Goal: Task Accomplishment & Management: Complete application form

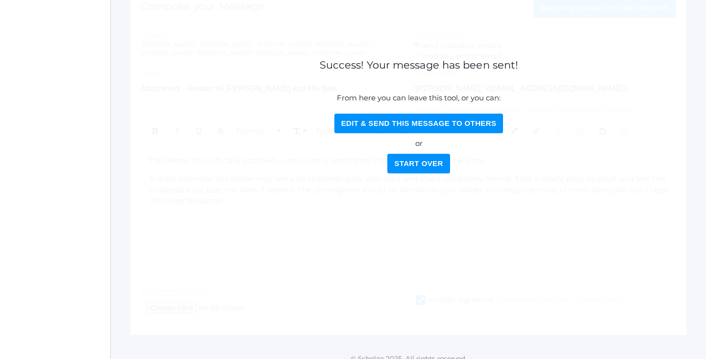
scroll to position [147, 0]
click at [416, 172] on button "Start Over" at bounding box center [418, 164] width 62 height 20
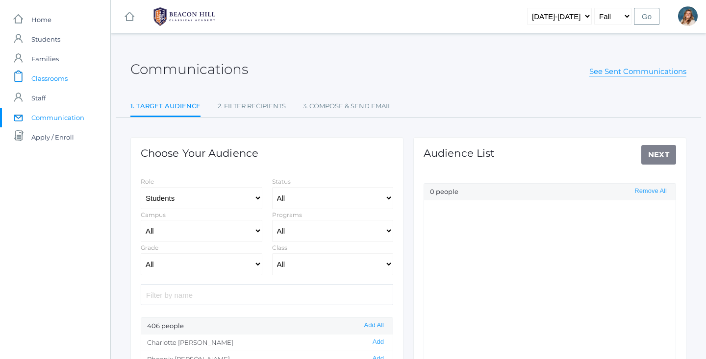
click at [49, 78] on span "Classrooms" at bounding box center [49, 79] width 36 height 20
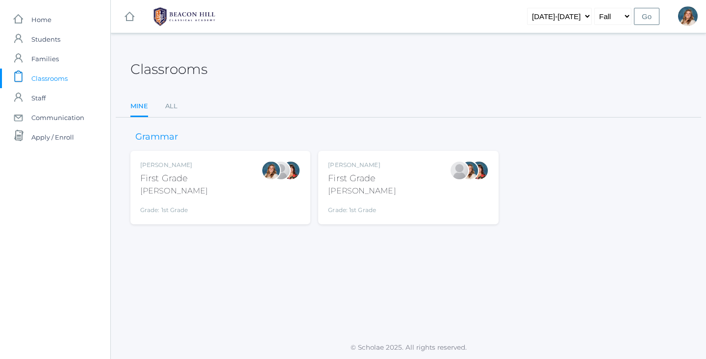
click at [183, 186] on div "[PERSON_NAME]" at bounding box center [174, 191] width 68 height 12
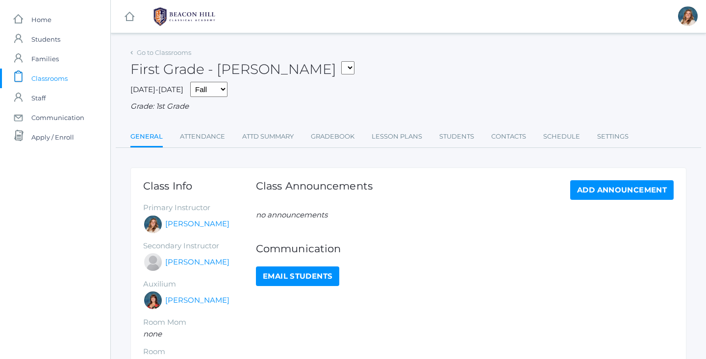
click at [186, 147] on div "Go to Classrooms First Grade - [PERSON_NAME] 01LA - First Grade [PERSON_NAME] 0…" at bounding box center [408, 239] width 556 height 387
click at [200, 131] on link "Attendance" at bounding box center [202, 137] width 45 height 20
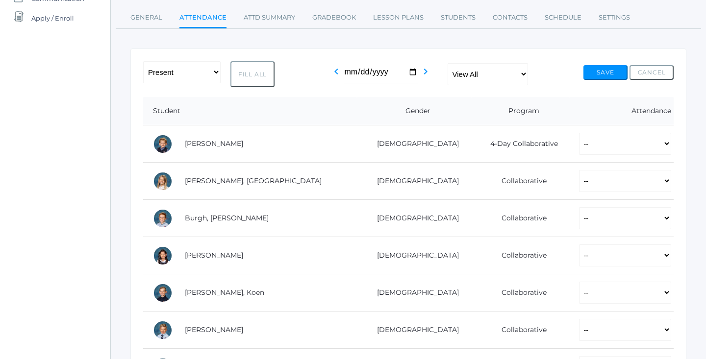
scroll to position [151, 0]
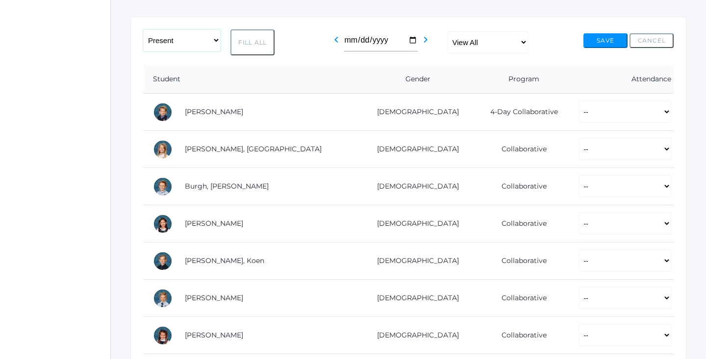
select select "PH"
click at [236, 40] on button "Fill All" at bounding box center [252, 42] width 44 height 26
select select "PH"
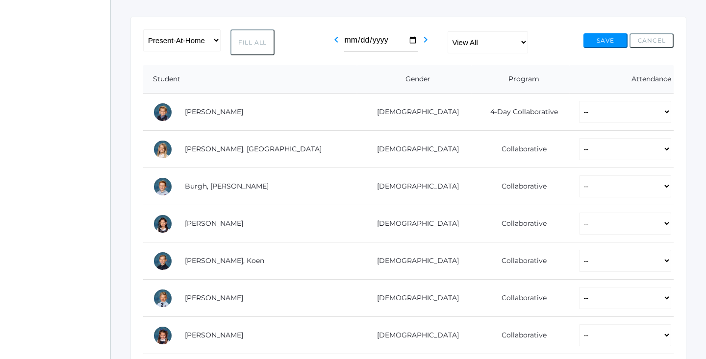
select select "PH"
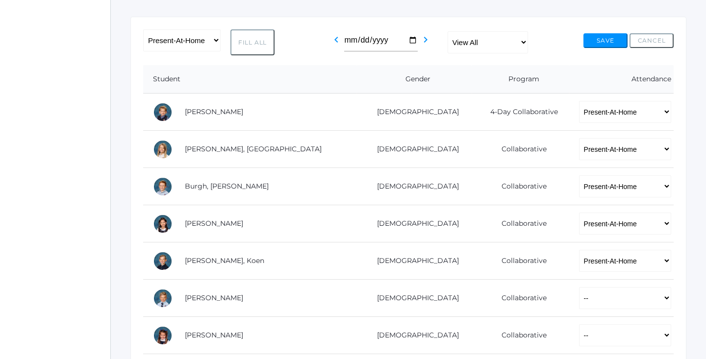
select select "PH"
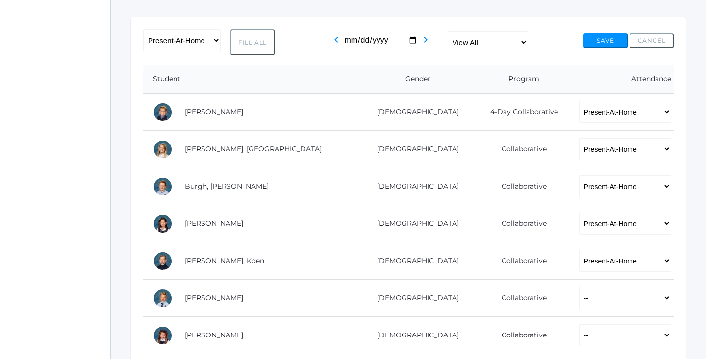
select select "PH"
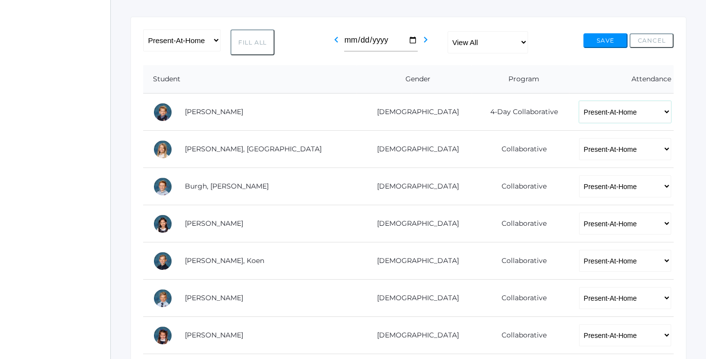
select select "P"
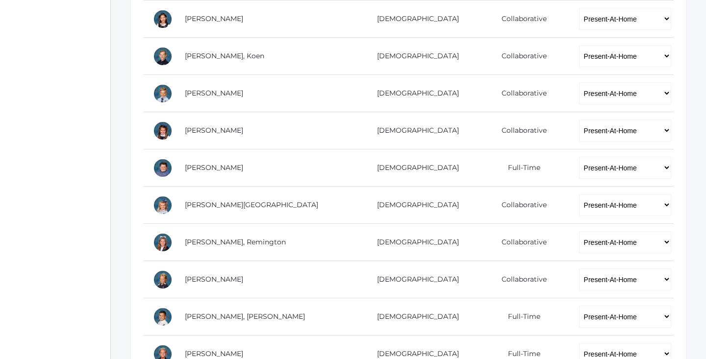
scroll to position [357, 0]
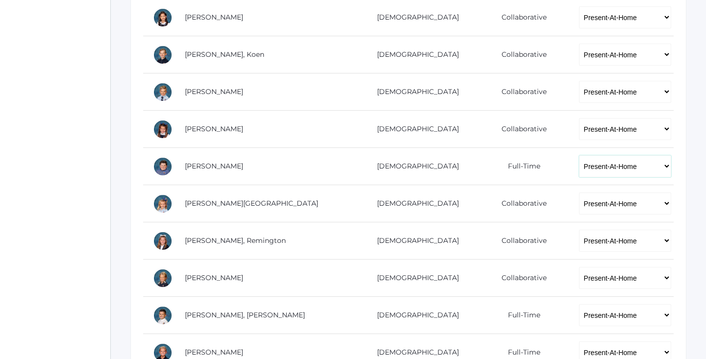
select select "P"
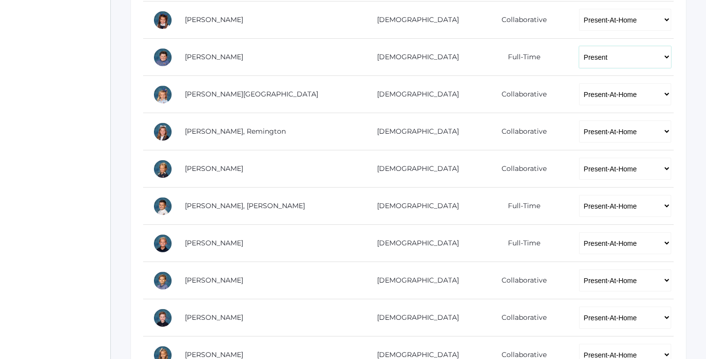
scroll to position [468, 0]
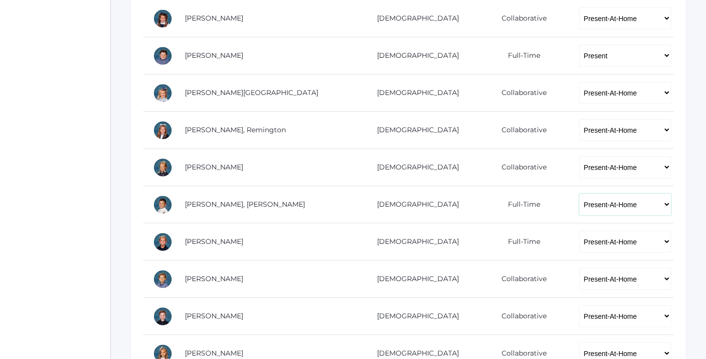
select select "P"
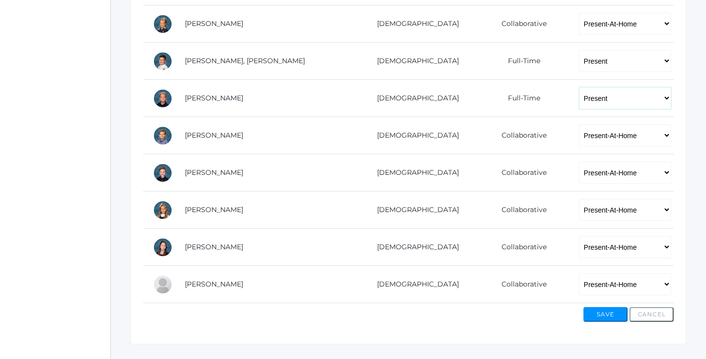
scroll to position [612, 0]
click at [612, 315] on button "Save" at bounding box center [605, 314] width 44 height 15
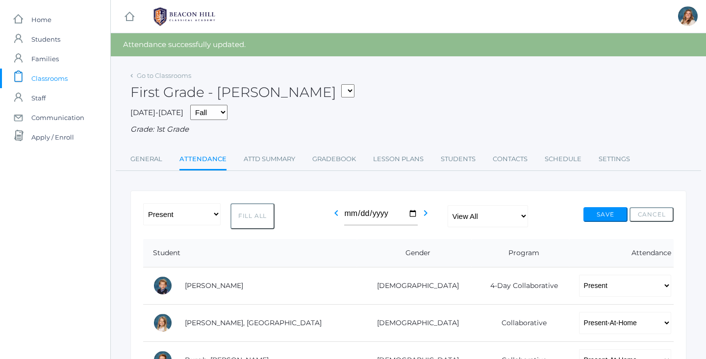
click at [53, 76] on span "Classrooms" at bounding box center [49, 79] width 36 height 20
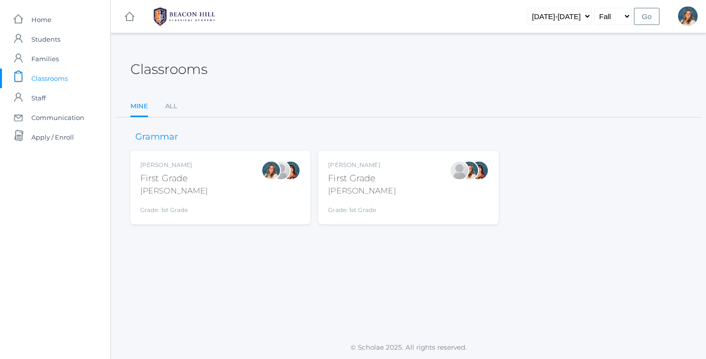
click at [354, 177] on div "First Grade" at bounding box center [362, 178] width 68 height 13
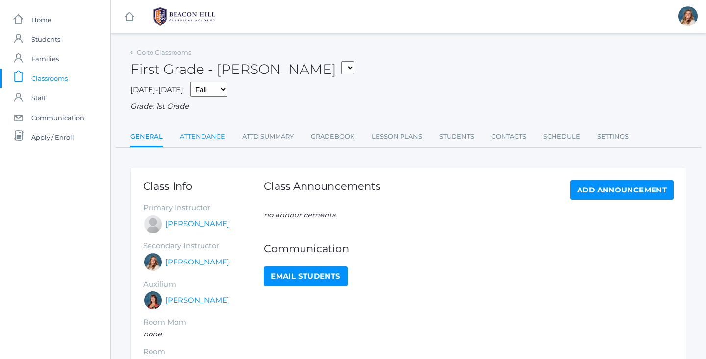
click at [213, 132] on link "Attendance" at bounding box center [202, 137] width 45 height 20
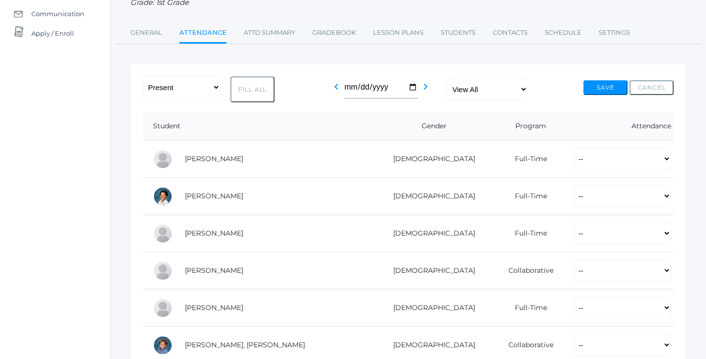
scroll to position [104, 0]
click at [255, 85] on button "Fill All" at bounding box center [252, 89] width 44 height 26
select select "P"
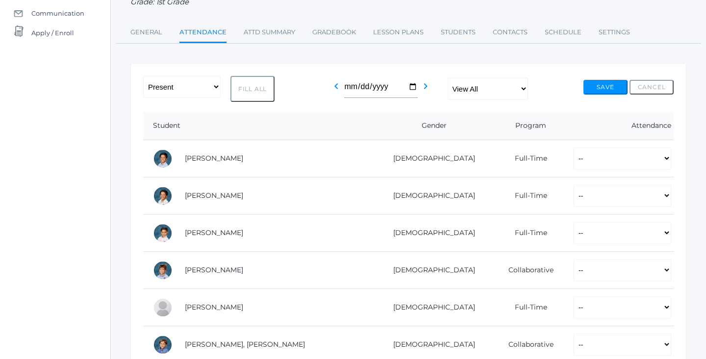
select select "P"
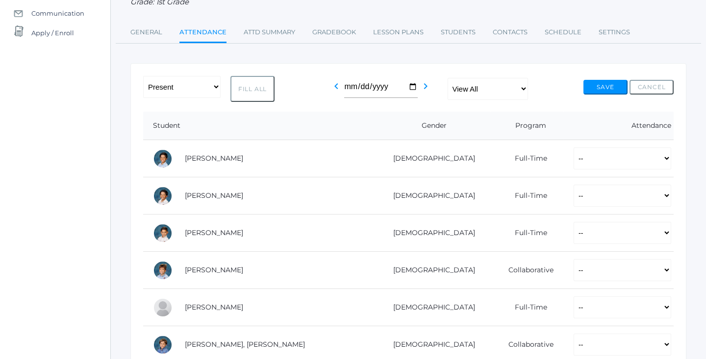
select select "P"
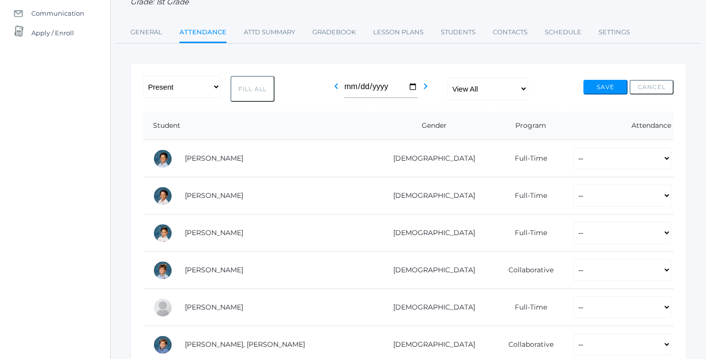
select select "P"
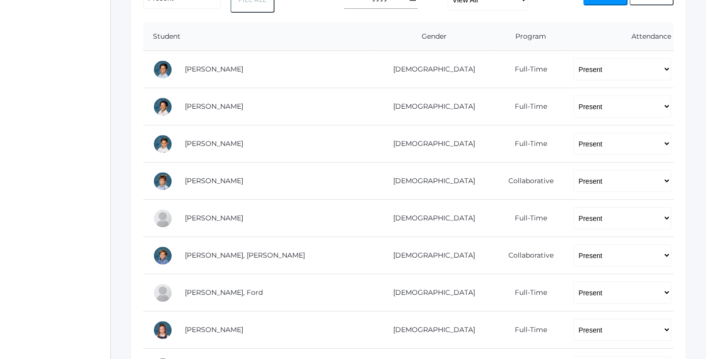
scroll to position [207, 0]
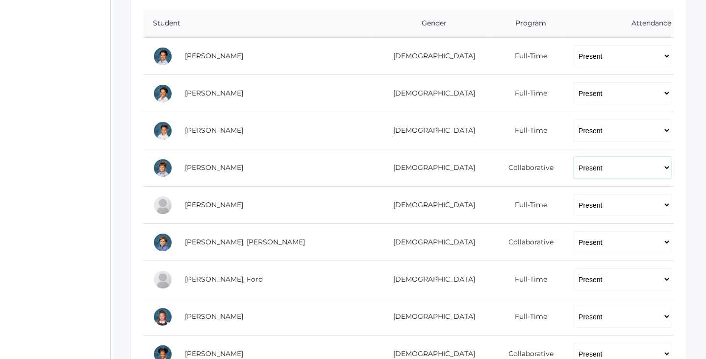
select select "PH"
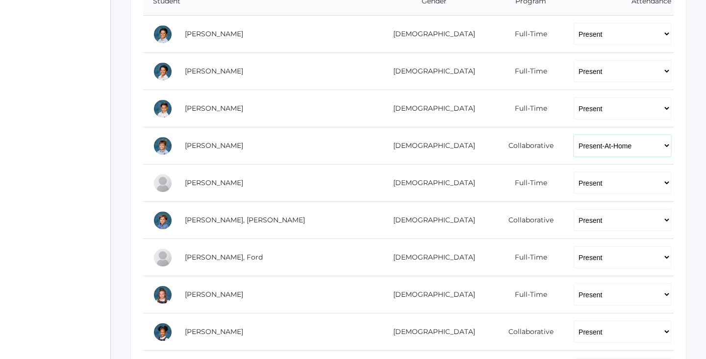
scroll to position [237, 0]
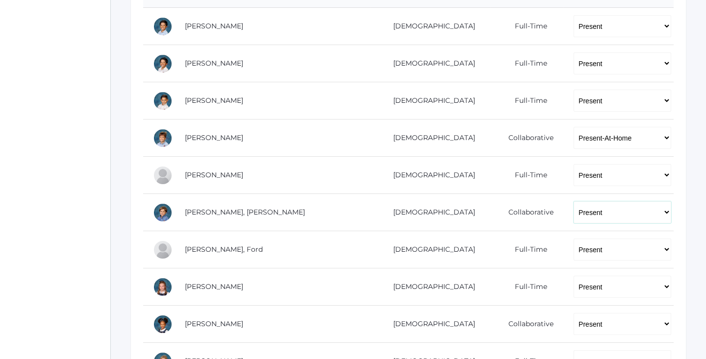
select select "PH"
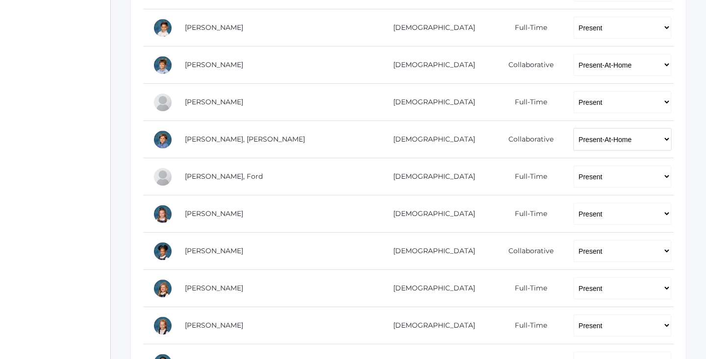
scroll to position [330, 0]
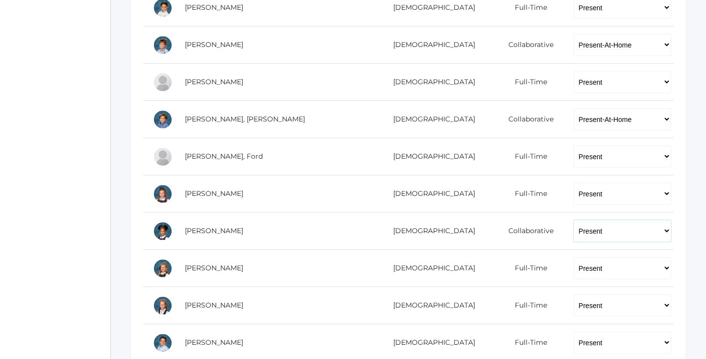
select select "PH"
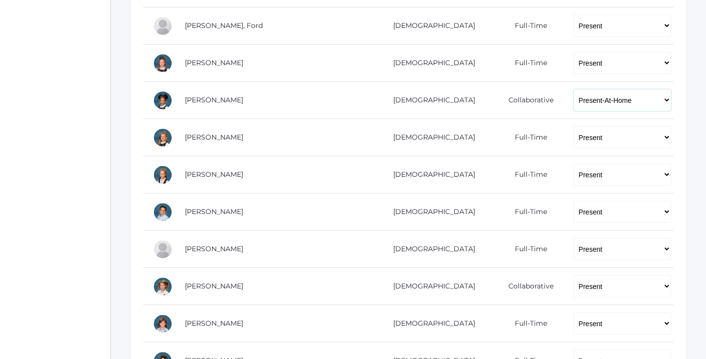
scroll to position [497, 0]
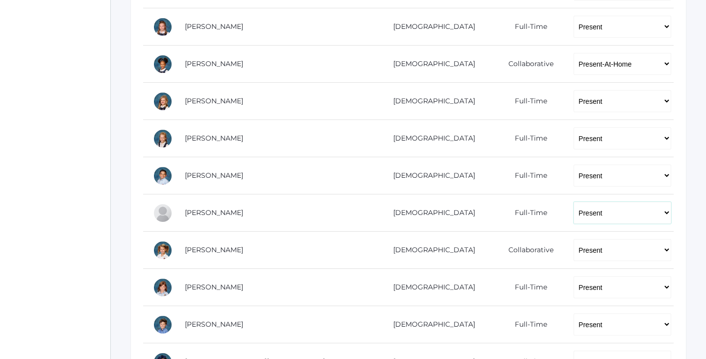
select select
select select "PH"
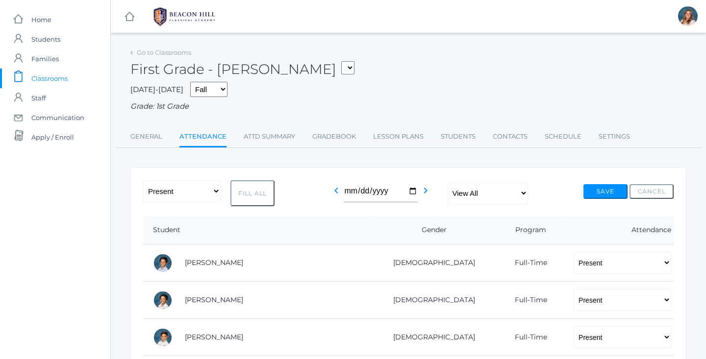
scroll to position [0, 0]
click at [607, 186] on button "Save" at bounding box center [605, 191] width 44 height 15
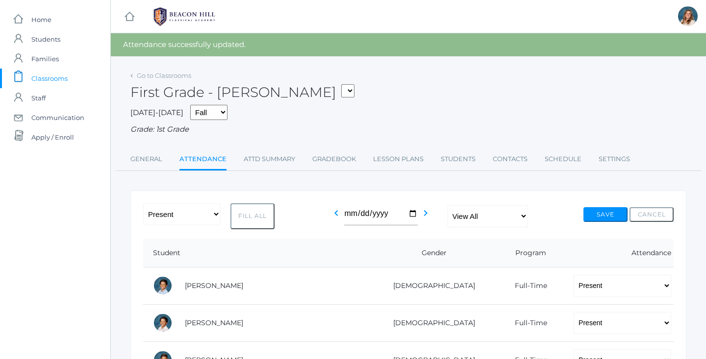
click at [44, 78] on span "Classrooms" at bounding box center [49, 79] width 36 height 20
